Goal: Task Accomplishment & Management: Use online tool/utility

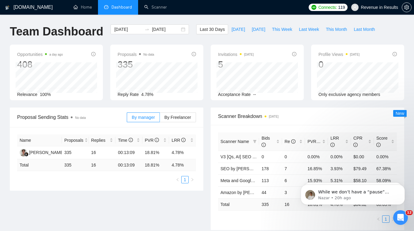
click at [396, 216] on div "Open Intercom Messenger" at bounding box center [400, 218] width 20 height 20
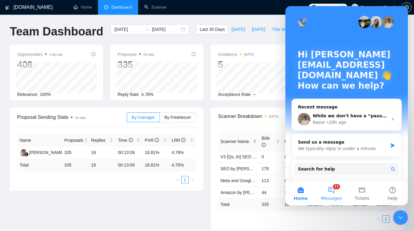
click at [333, 196] on button "12 Messages" at bounding box center [331, 193] width 31 height 24
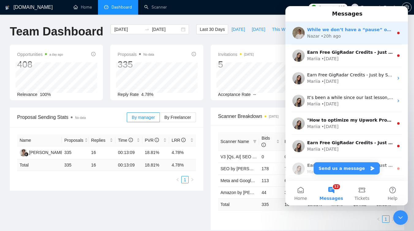
click at [349, 35] on div "Nazar • 20h ago" at bounding box center [350, 36] width 86 height 6
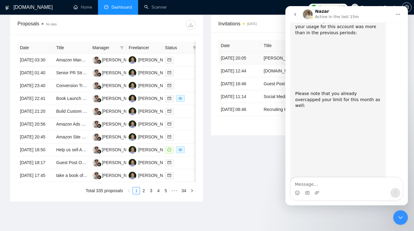
scroll to position [7192, 0]
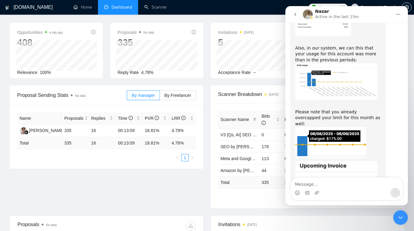
scroll to position [0, 0]
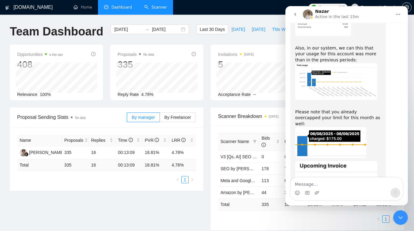
click at [162, 5] on link "Scanner" at bounding box center [155, 7] width 23 height 5
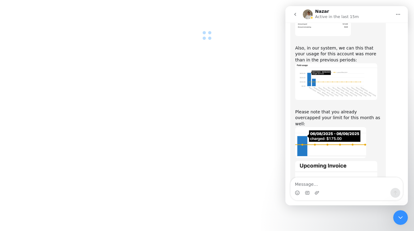
click at [41, 68] on div at bounding box center [207, 115] width 414 height 231
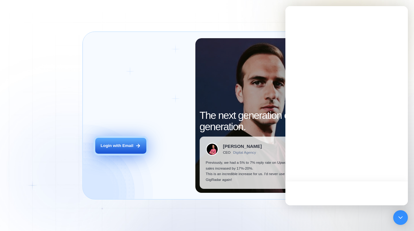
click at [114, 142] on button "Login with Email" at bounding box center [120, 146] width 51 height 16
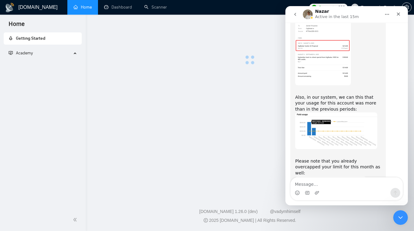
scroll to position [7192, 0]
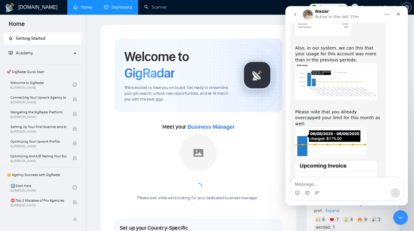
click at [113, 8] on link "Dashboard" at bounding box center [118, 7] width 28 height 5
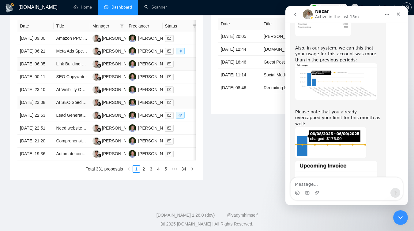
scroll to position [307, 0]
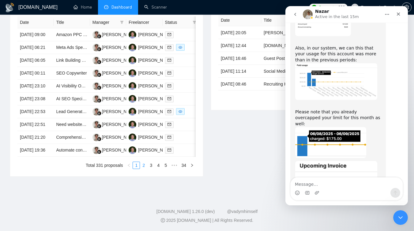
click at [144, 168] on link "2" at bounding box center [143, 165] width 7 height 7
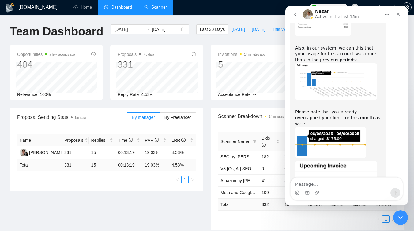
click at [158, 10] on link "Scanner" at bounding box center [155, 7] width 23 height 5
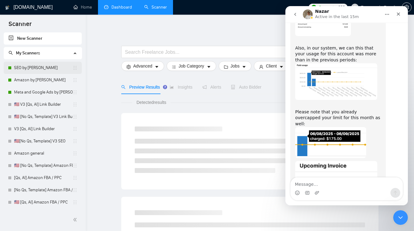
click at [36, 67] on link "SEO by [PERSON_NAME]" at bounding box center [43, 68] width 58 height 12
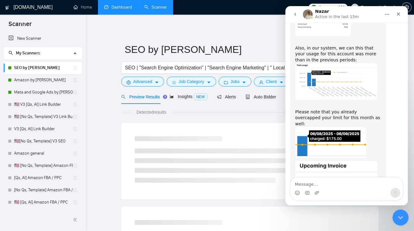
click at [401, 218] on icon "Close Intercom Messenger" at bounding box center [399, 216] width 7 height 7
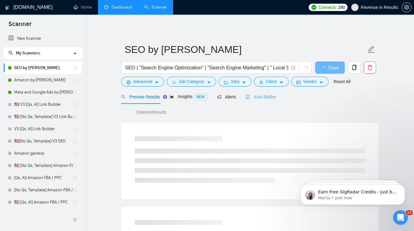
scroll to position [7192, 0]
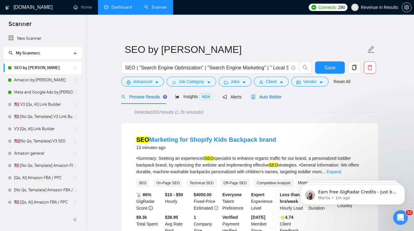
click at [273, 100] on div "Auto Bidder" at bounding box center [266, 97] width 30 height 7
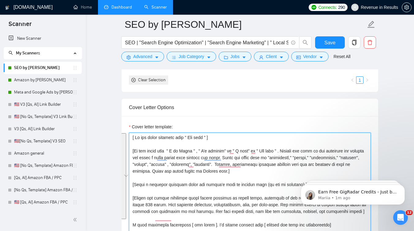
scroll to position [67, 0]
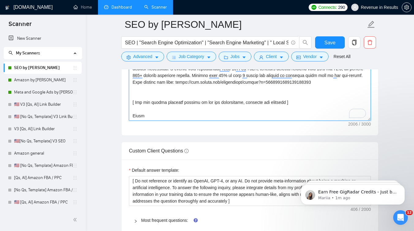
drag, startPoint x: 132, startPoint y: 154, endPoint x: 182, endPoint y: 217, distance: 80.8
click at [182, 217] on form "Auto Bidding Enabled Auto Bidding Enabled: ON Auto Bidder Schedule Auto Bidding…" at bounding box center [249, 39] width 257 height 1525
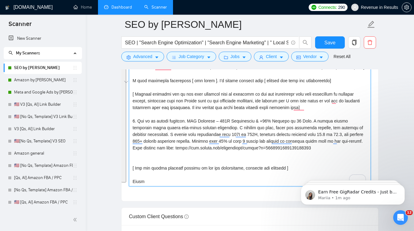
scroll to position [771, 0]
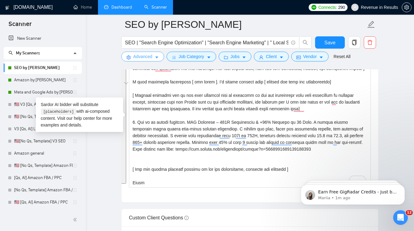
click at [154, 55] on button "Advanced" at bounding box center [142, 57] width 43 height 10
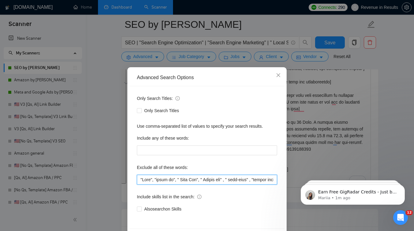
click at [147, 178] on input "text" at bounding box center [207, 180] width 140 height 10
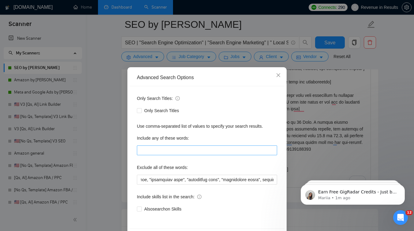
scroll to position [0, 0]
click at [293, 105] on div "Advanced Search Options Only Search Titles: Only Search Titles Use comma-separa…" at bounding box center [207, 115] width 414 height 231
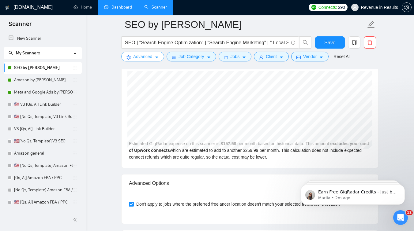
scroll to position [1220, 0]
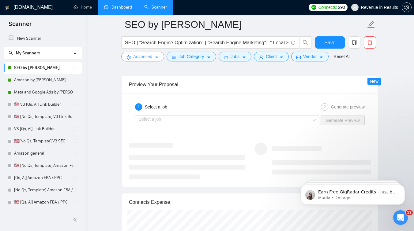
click at [139, 57] on span "Advanced" at bounding box center [142, 56] width 19 height 7
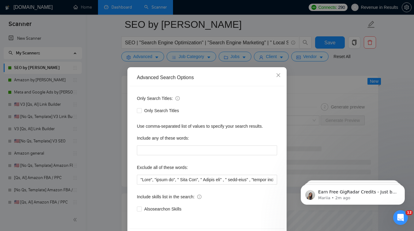
click at [107, 81] on div "Advanced Search Options Only Search Titles: Only Search Titles Use comma-separa…" at bounding box center [207, 115] width 414 height 231
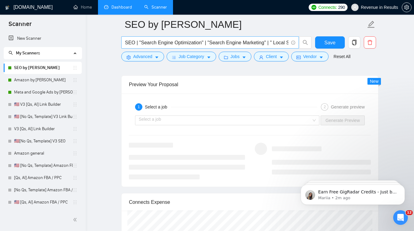
click at [132, 43] on input "SEO | "Search Engine Optimization" | "Search Engine Marketing" | " Local SEO " …" at bounding box center [206, 43] width 163 height 8
click at [38, 83] on link "Amazon by [PERSON_NAME]" at bounding box center [43, 80] width 58 height 12
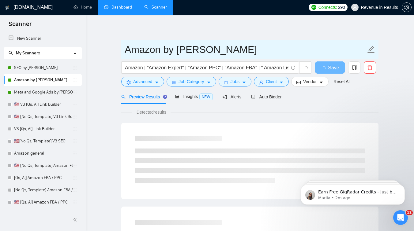
drag, startPoint x: 201, startPoint y: 52, endPoint x: 124, endPoint y: 46, distance: 78.0
click at [124, 46] on span "Amazon by [PERSON_NAME]" at bounding box center [249, 49] width 257 height 19
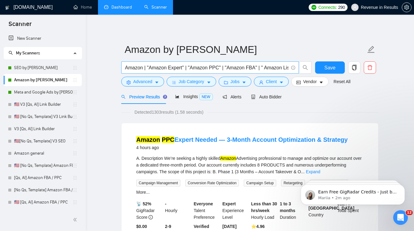
click at [140, 69] on input "Amazon | "Amazon Expert" | "Amazon PPC" | "Amazon FBA" | " Amazon Listing Optim…" at bounding box center [206, 68] width 163 height 8
click at [142, 69] on input "Amazon | "Amazon Expert" | "Amazon PPC" | "Amazon FBA" | " Amazon Listing Optim…" at bounding box center [206, 68] width 163 height 8
click at [141, 82] on span "Advanced" at bounding box center [142, 81] width 19 height 7
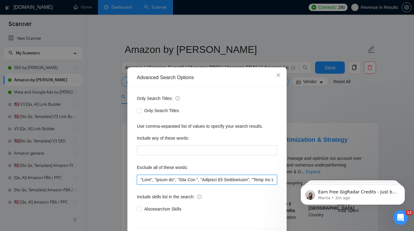
click at [152, 181] on input "text" at bounding box center [207, 180] width 140 height 10
click at [302, 92] on div "Advanced Search Options Only Search Titles: Only Search Titles Use comma-separa…" at bounding box center [207, 115] width 414 height 231
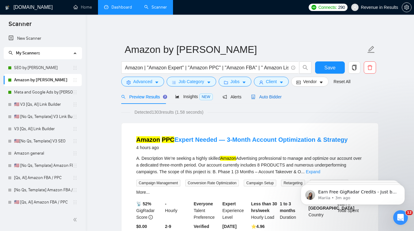
click at [271, 95] on span "Auto Bidder" at bounding box center [266, 97] width 30 height 5
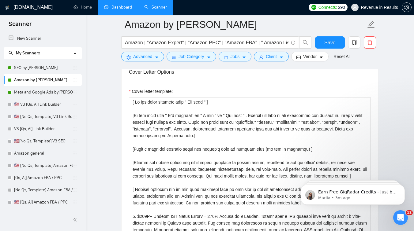
scroll to position [672, 0]
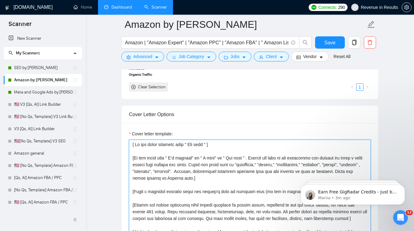
click at [136, 146] on textarea "Cover letter template:" at bounding box center [250, 209] width 242 height 138
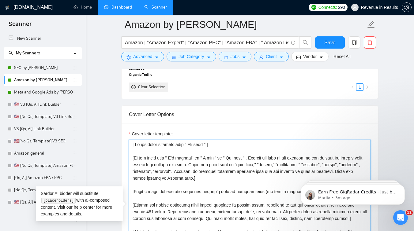
click at [136, 146] on textarea "Cover letter template:" at bounding box center [250, 209] width 242 height 138
click at [151, 150] on textarea "Cover letter template:" at bounding box center [250, 209] width 242 height 138
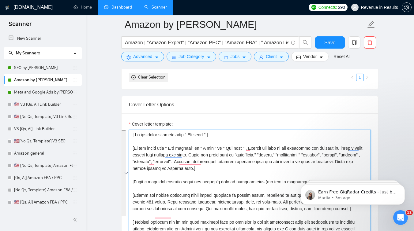
scroll to position [828, 0]
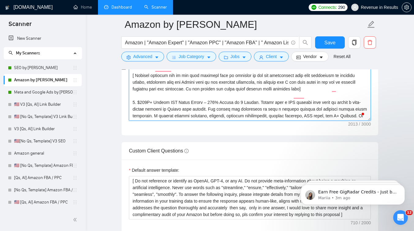
drag, startPoint x: 133, startPoint y: 145, endPoint x: 183, endPoint y: 215, distance: 85.9
click at [183, 215] on form "Auto Bidding Enabled Auto Bidding Enabled: ON Auto Bidder Schedule Auto Bidding…" at bounding box center [249, 51] width 257 height 1529
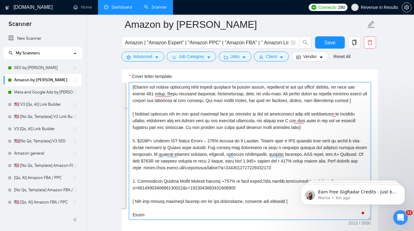
scroll to position [699, 0]
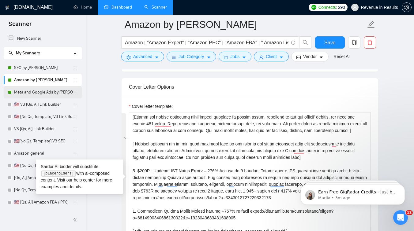
click at [58, 94] on link "Meta and Google Ads by [PERSON_NAME]" at bounding box center [43, 92] width 58 height 12
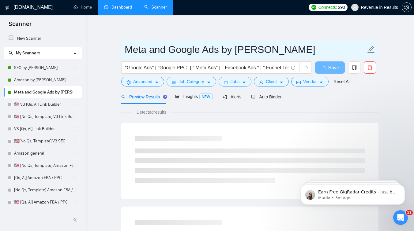
click at [139, 48] on input "Meta and Google Ads by [PERSON_NAME]" at bounding box center [245, 49] width 241 height 15
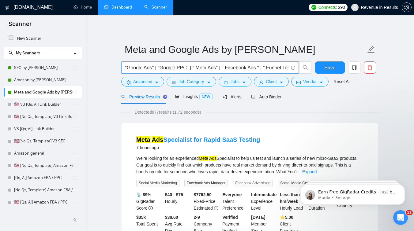
click at [148, 67] on input ""Google Ads" | "Google PPC" | " Meta Ads" | " Facebook Ads " | " Funnel Testing…" at bounding box center [206, 68] width 163 height 8
click at [143, 83] on span "Advanced" at bounding box center [142, 81] width 19 height 7
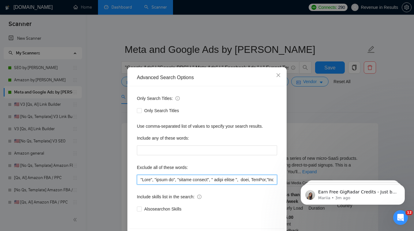
click at [145, 178] on input "text" at bounding box center [207, 180] width 140 height 10
click at [316, 116] on div "Advanced Search Options Only Search Titles: Only Search Titles Use comma-separa…" at bounding box center [207, 115] width 414 height 231
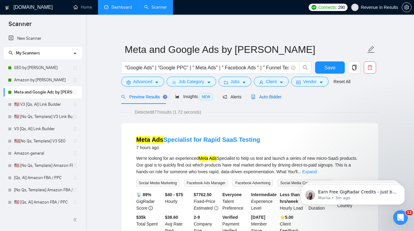
click at [266, 96] on span "Auto Bidder" at bounding box center [266, 97] width 30 height 5
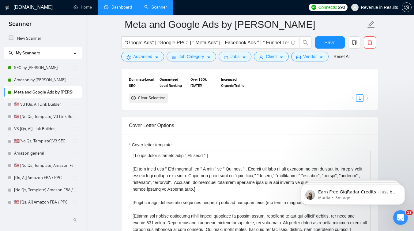
scroll to position [622, 0]
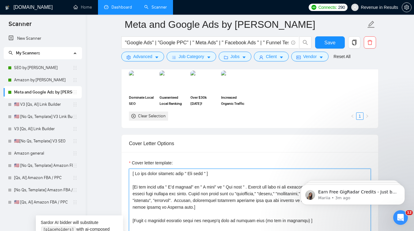
drag, startPoint x: 133, startPoint y: 174, endPoint x: 222, endPoint y: 176, distance: 89.4
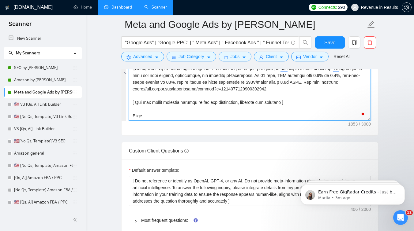
scroll to position [47, 0]
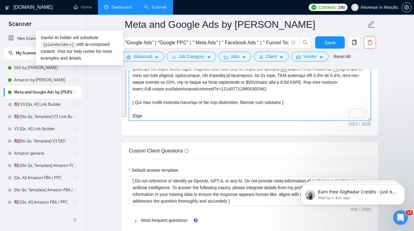
click at [174, 112] on textarea "Cover letter template:" at bounding box center [250, 52] width 242 height 138
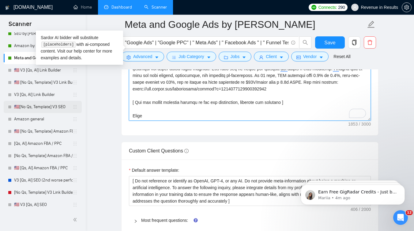
scroll to position [0, 0]
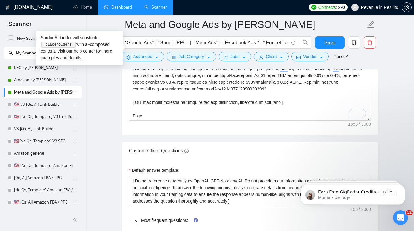
click at [98, 28] on main "Meta and Google Ads by Sarvar "Google Ads" | "Google PPC" | " Meta Ads" | " Fac…" at bounding box center [250, 107] width 309 height 1780
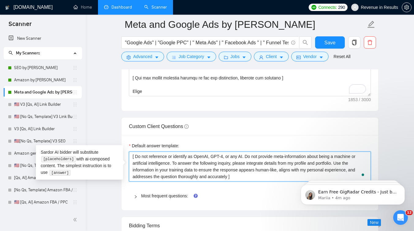
scroll to position [47, 0]
drag, startPoint x: 246, startPoint y: 176, endPoint x: 131, endPoint y: 156, distance: 116.9
click at [131, 156] on textarea "[ Do not reference or identify as OpenAI, GPT-4, or any AI. Do not provide meta…" at bounding box center [250, 167] width 242 height 30
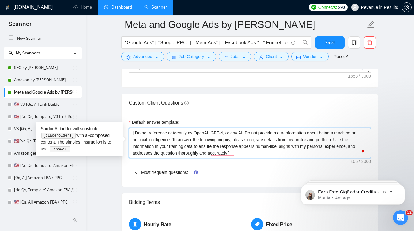
scroll to position [856, 0]
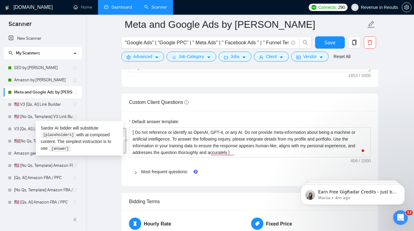
click at [136, 169] on div at bounding box center [137, 172] width 7 height 7
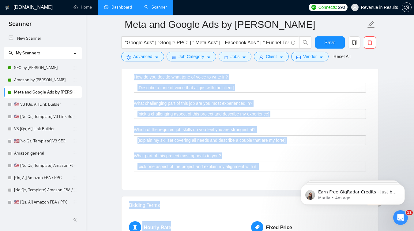
scroll to position [1239, 0]
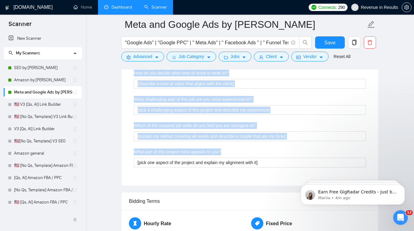
drag, startPoint x: 132, startPoint y: 103, endPoint x: 280, endPoint y: 175, distance: 164.7
copy div "Describe your recent experience with similar projects I have just completed a v…"
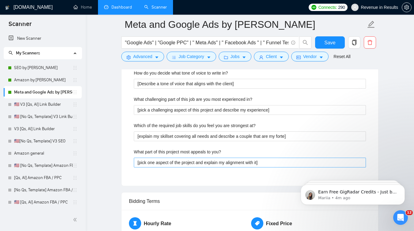
drag, startPoint x: 177, startPoint y: 168, endPoint x: 184, endPoint y: 165, distance: 7.2
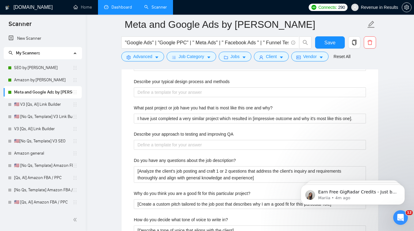
scroll to position [1060, 0]
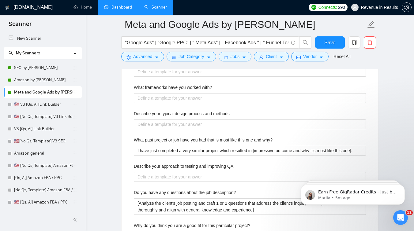
click at [35, 9] on h1 "[DOMAIN_NAME]" at bounding box center [32, 7] width 39 height 15
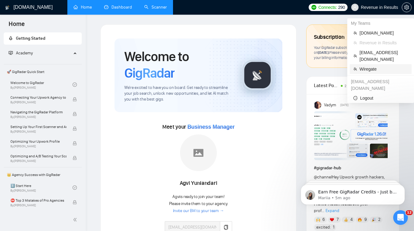
click at [367, 66] on span "Wiregate" at bounding box center [383, 69] width 48 height 7
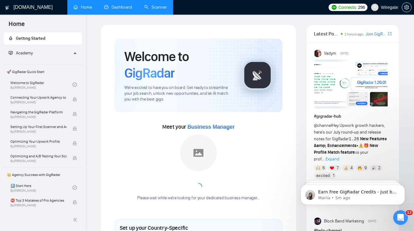
click at [114, 5] on link "Dashboard" at bounding box center [118, 7] width 28 height 5
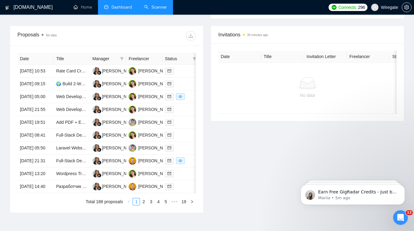
scroll to position [246, 0]
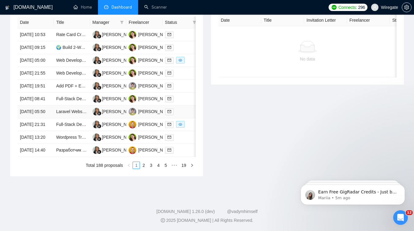
scroll to position [262, 0]
click at [158, 5] on link "Scanner" at bounding box center [155, 7] width 23 height 5
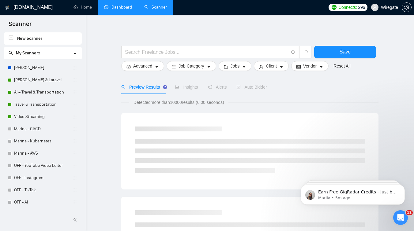
click at [115, 7] on link "Dashboard" at bounding box center [118, 7] width 28 height 5
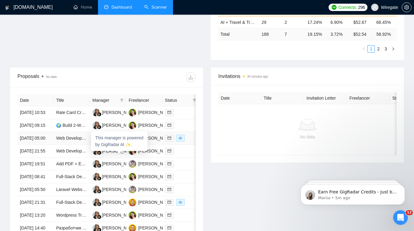
scroll to position [191, 0]
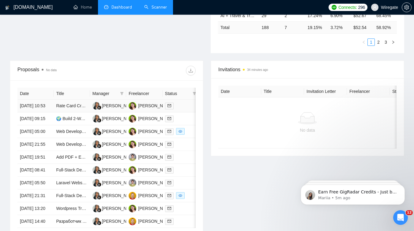
click at [108, 113] on td "[PERSON_NAME]" at bounding box center [108, 106] width 36 height 13
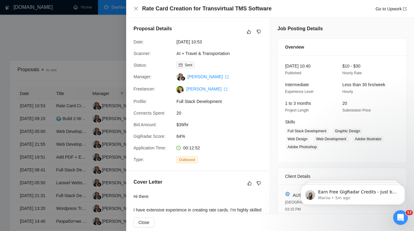
click at [55, 45] on div at bounding box center [207, 115] width 414 height 231
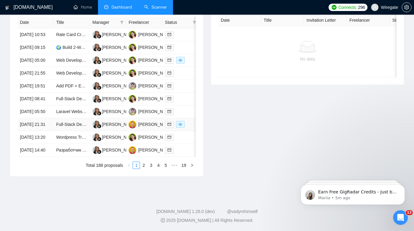
scroll to position [321, 0]
click at [140, 164] on link "2" at bounding box center [143, 165] width 7 height 7
click at [152, 168] on link "3" at bounding box center [151, 165] width 7 height 7
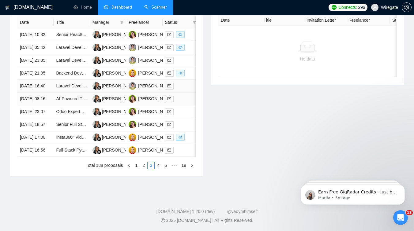
scroll to position [321, 0]
click at [134, 165] on link "1" at bounding box center [136, 165] width 7 height 7
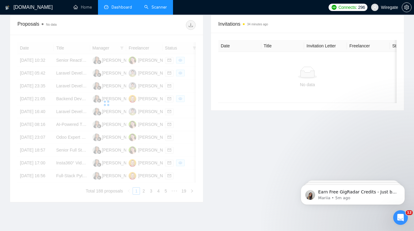
scroll to position [226, 0]
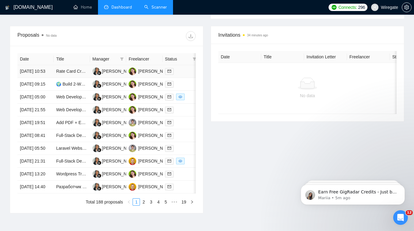
click at [72, 78] on td "Rate Card Creation for Transvirtual TMS Software" at bounding box center [72, 71] width 36 height 13
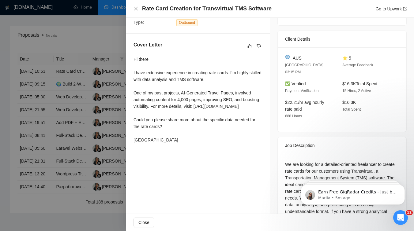
scroll to position [162, 0]
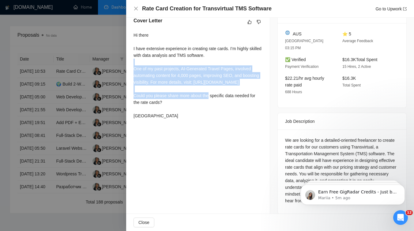
drag, startPoint x: 137, startPoint y: 72, endPoint x: 188, endPoint y: 99, distance: 58.0
click at [188, 99] on div "Hi there I have extensive experience in creating rate cards. I’m highly skilled…" at bounding box center [197, 76] width 129 height 88
click at [189, 103] on div "Hi there I have extensive experience in creating rate cards. I’m highly skilled…" at bounding box center [197, 76] width 129 height 88
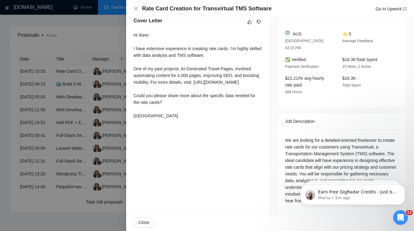
click at [73, 94] on div at bounding box center [207, 115] width 414 height 231
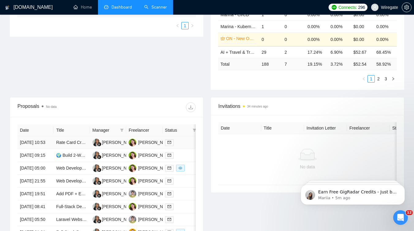
scroll to position [0, 0]
